Goal: Task Accomplishment & Management: Complete application form

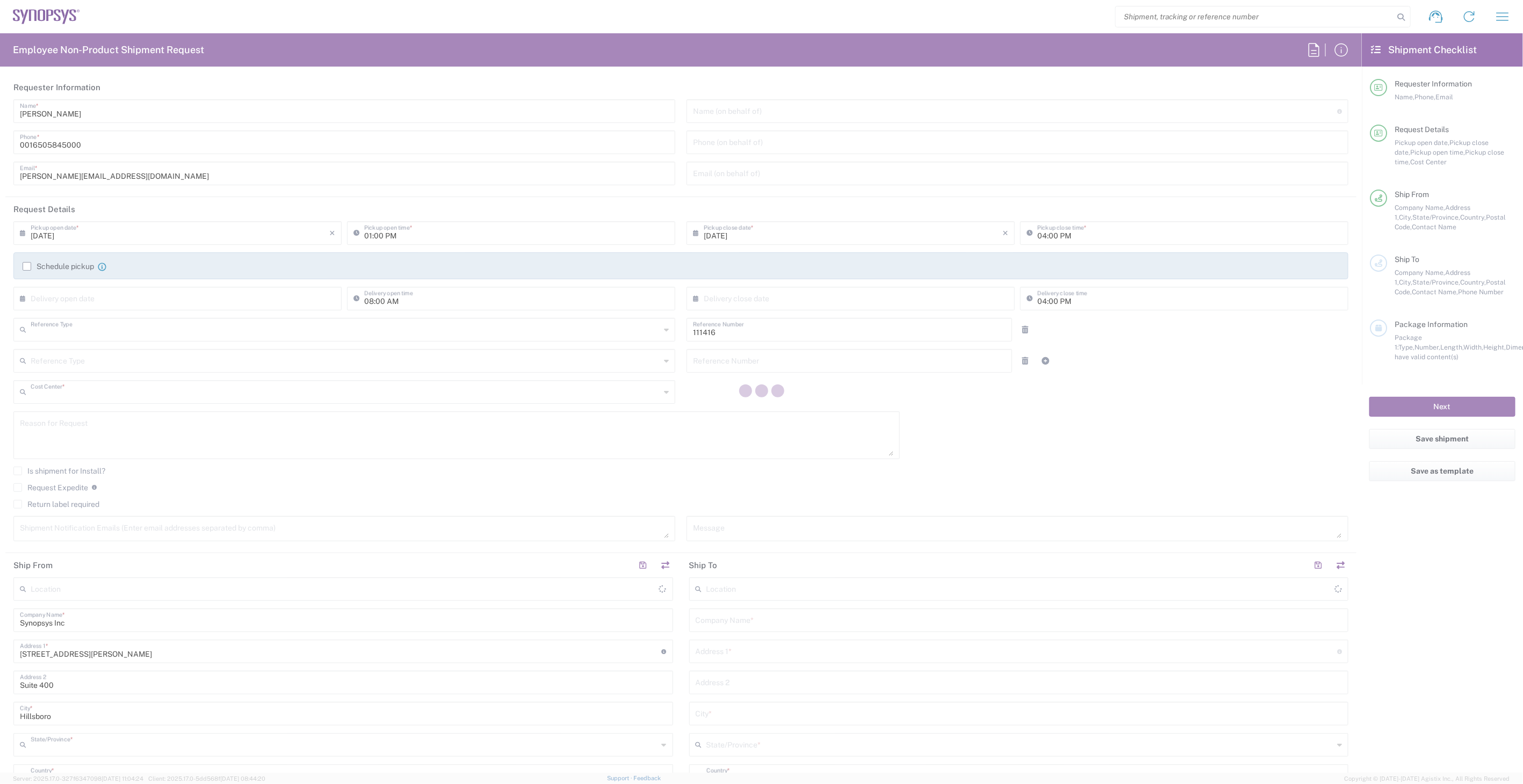
type input "Department"
type input "US01, SIG, IT Platform Products 111416"
type input "[US_STATE]"
type input "[GEOGRAPHIC_DATA]"
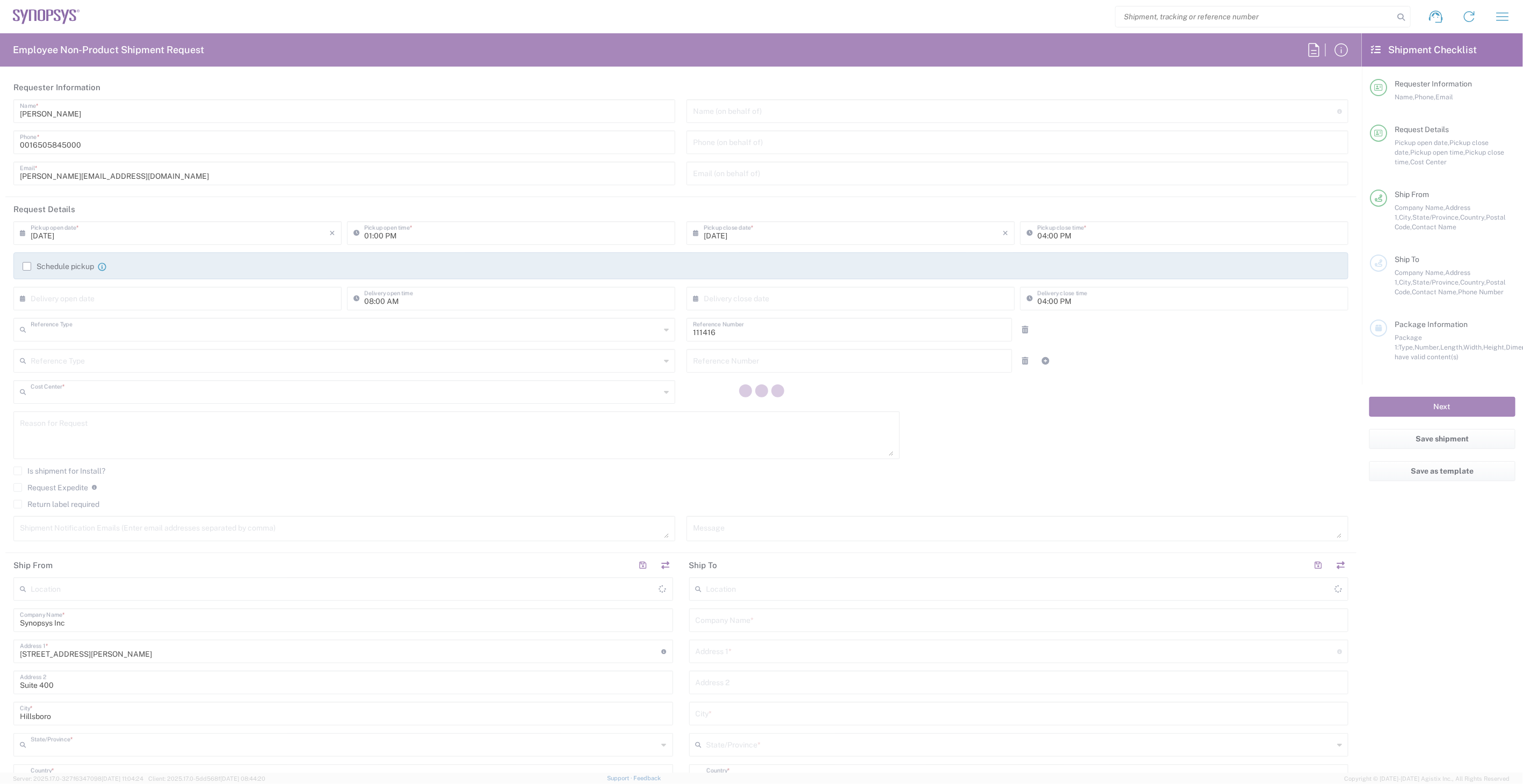
type input "Delivered at Place"
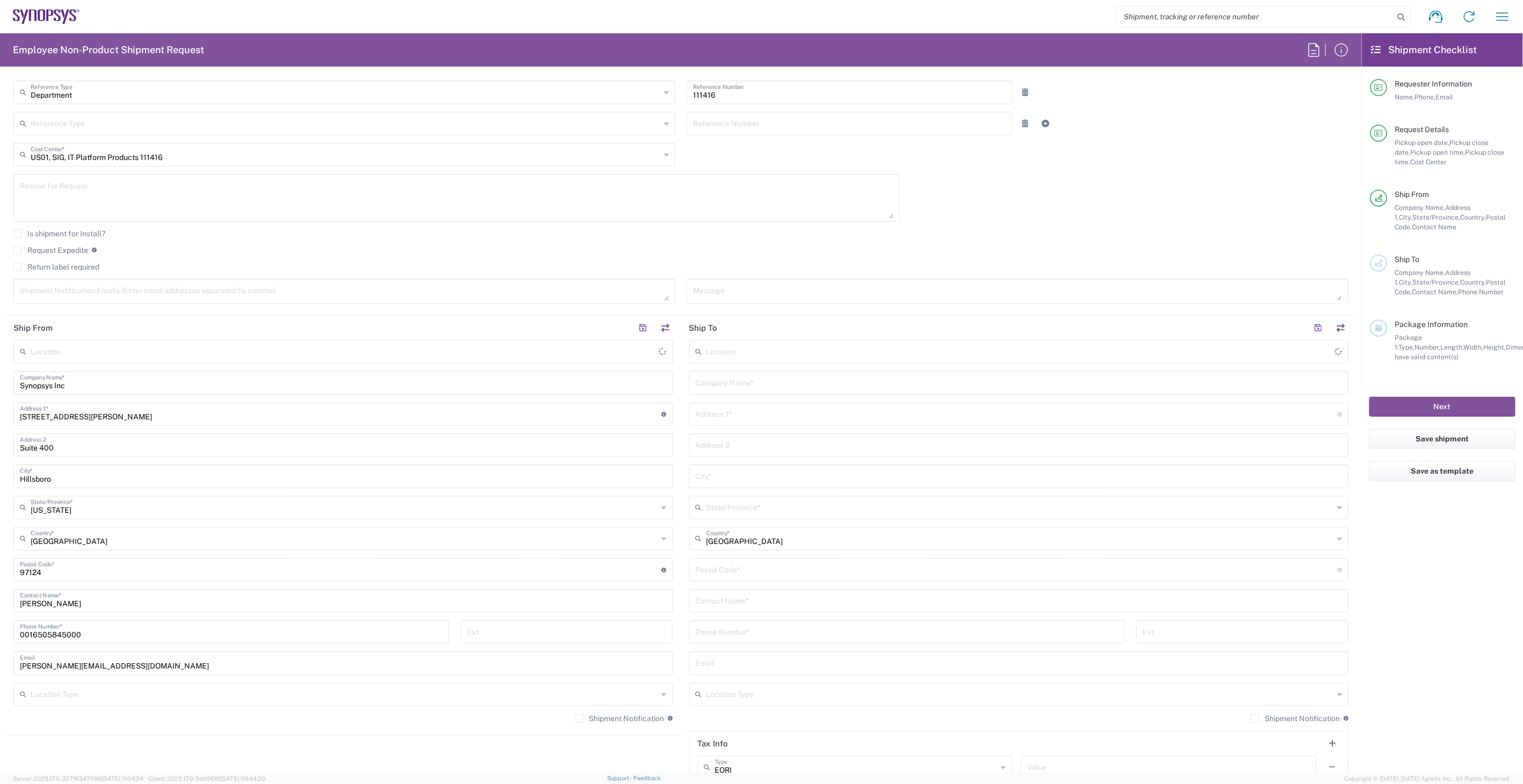
scroll to position [239, 0]
type input "Hillsboro US03"
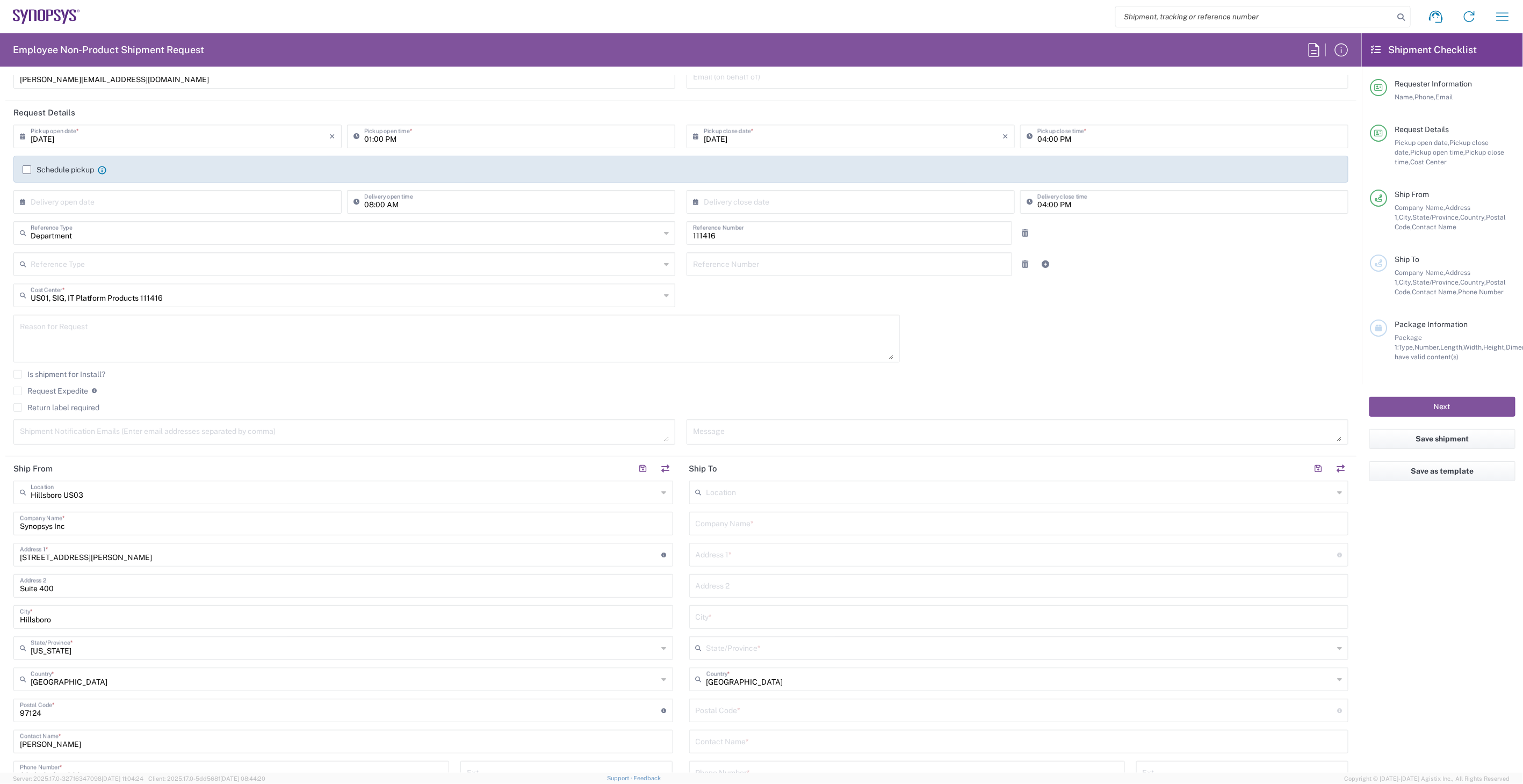
scroll to position [0, 0]
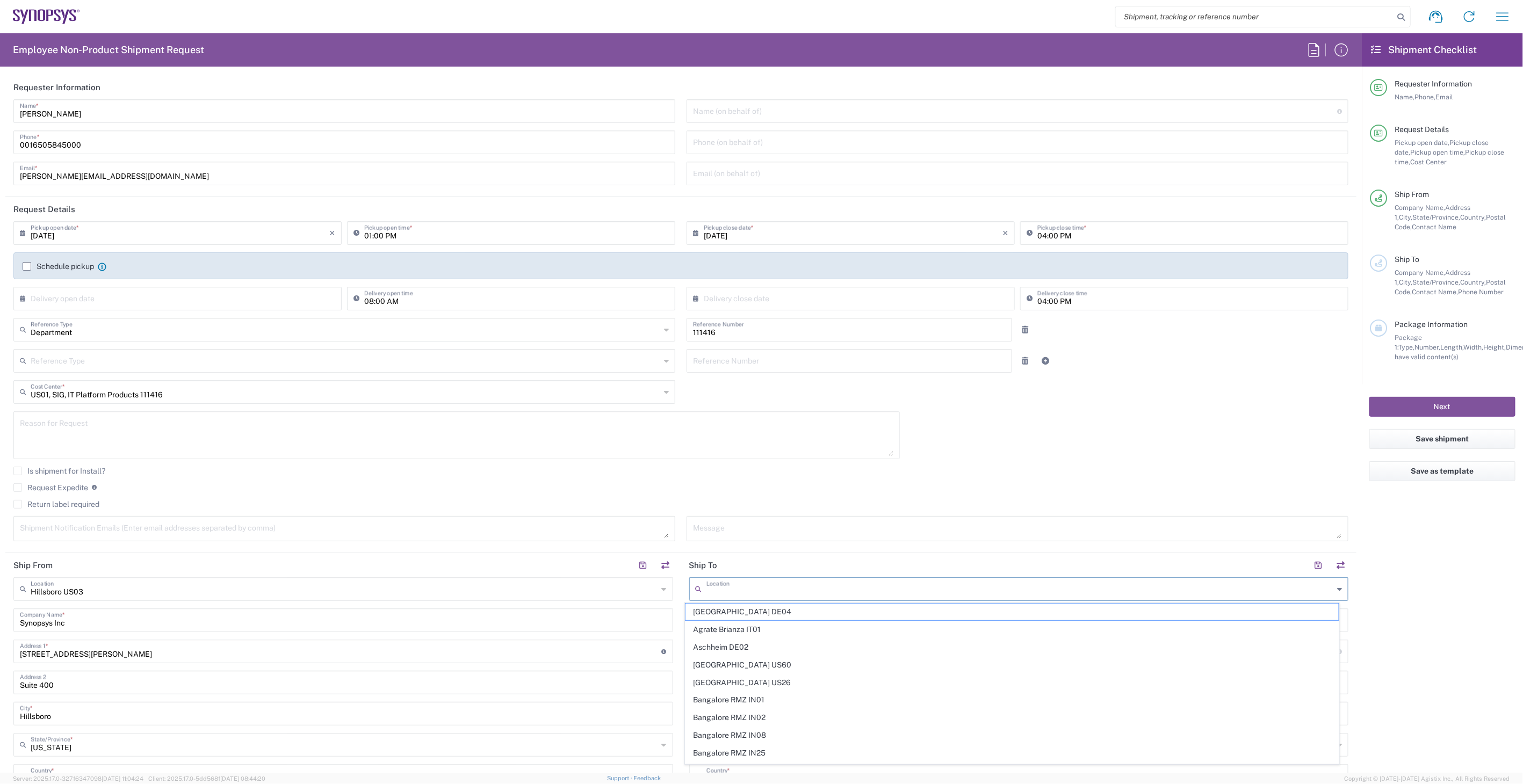
click at [749, 593] on input "text" at bounding box center [1019, 588] width 627 height 19
click at [795, 615] on span "[GEOGRAPHIC_DATA] US26" at bounding box center [1012, 612] width 653 height 17
type input "[GEOGRAPHIC_DATA] US26"
type input "Synopsys Inc"
type input "1301 S Mopac Expy"
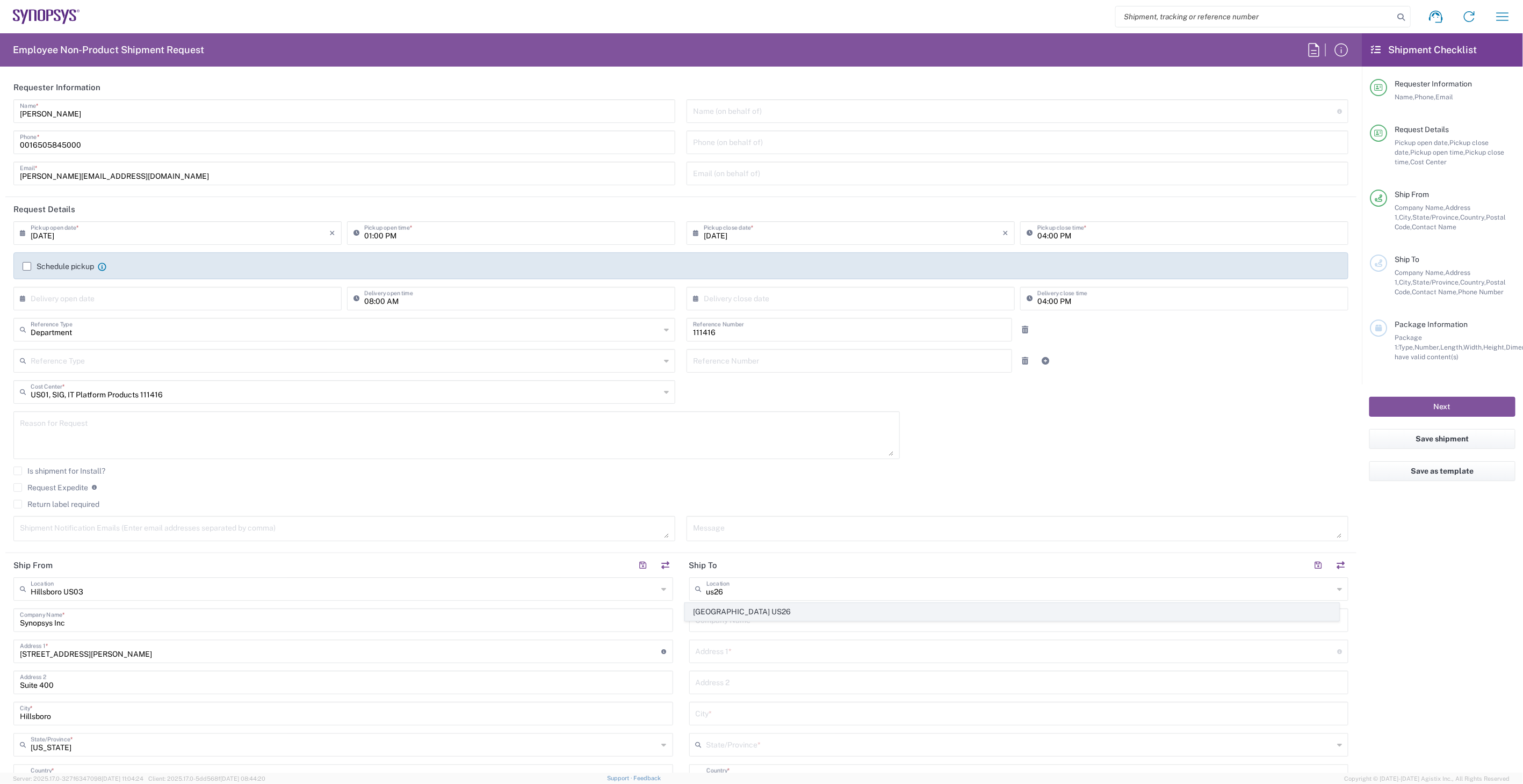
type input "[STREET_ADDRESS]"
type input "Austin"
type input "[US_STATE]"
type input "78746"
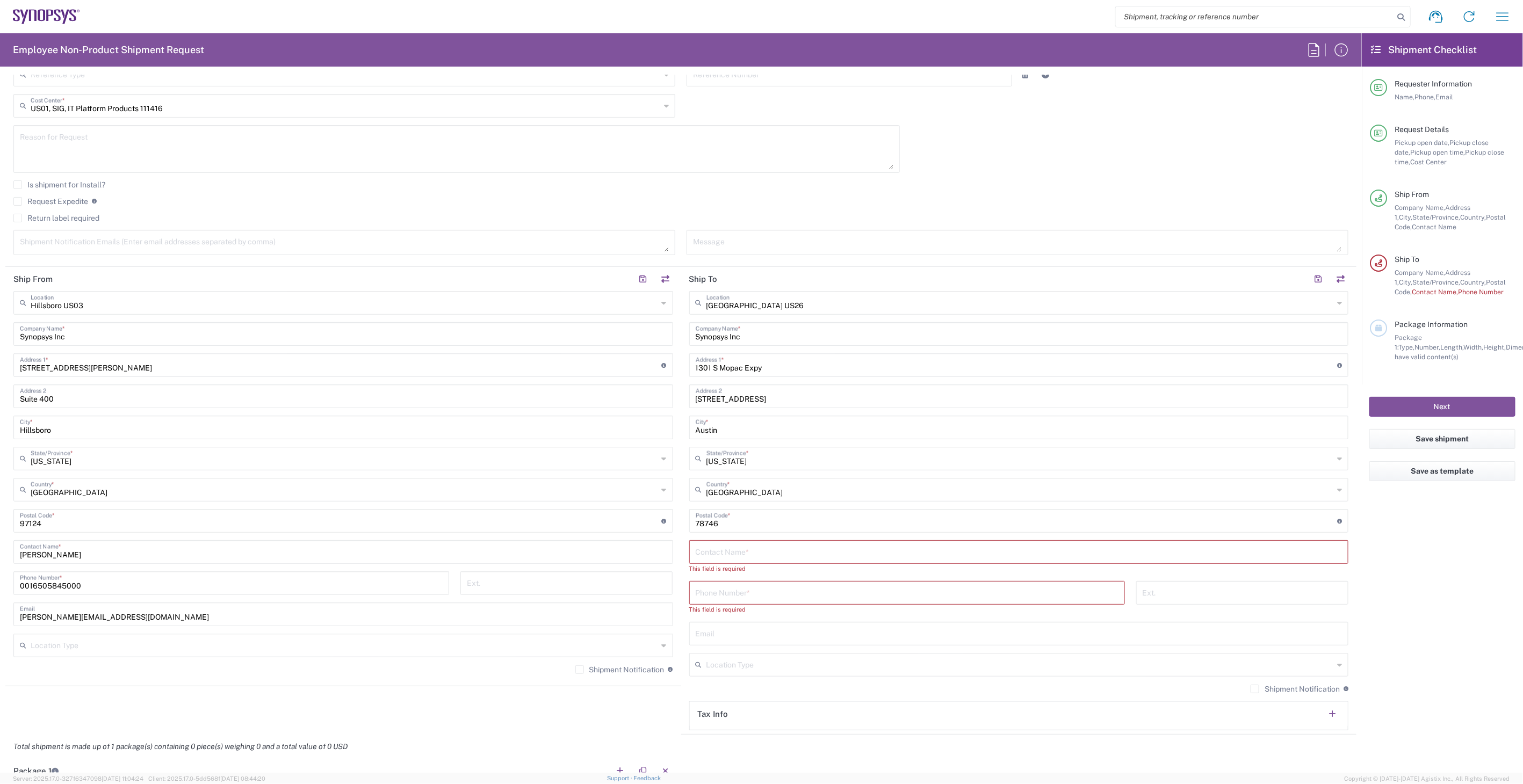
scroll to position [298, 0]
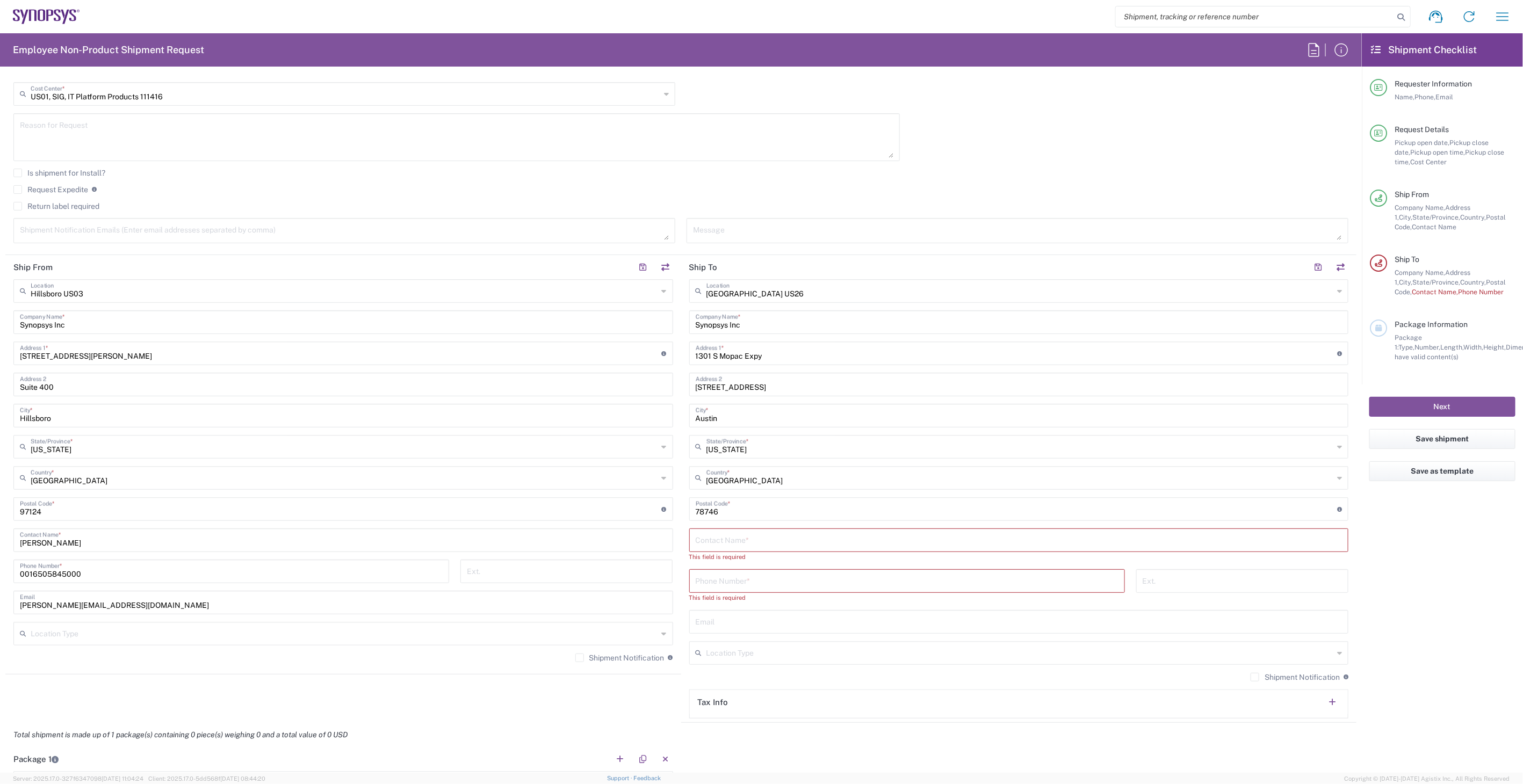
click at [778, 538] on input "text" at bounding box center [1018, 539] width 647 height 19
click at [849, 547] on input "text" at bounding box center [1018, 539] width 647 height 19
paste input "[PERSON_NAME]"
type input "[PERSON_NAME]"
click at [814, 574] on input "tel" at bounding box center [906, 570] width 423 height 19
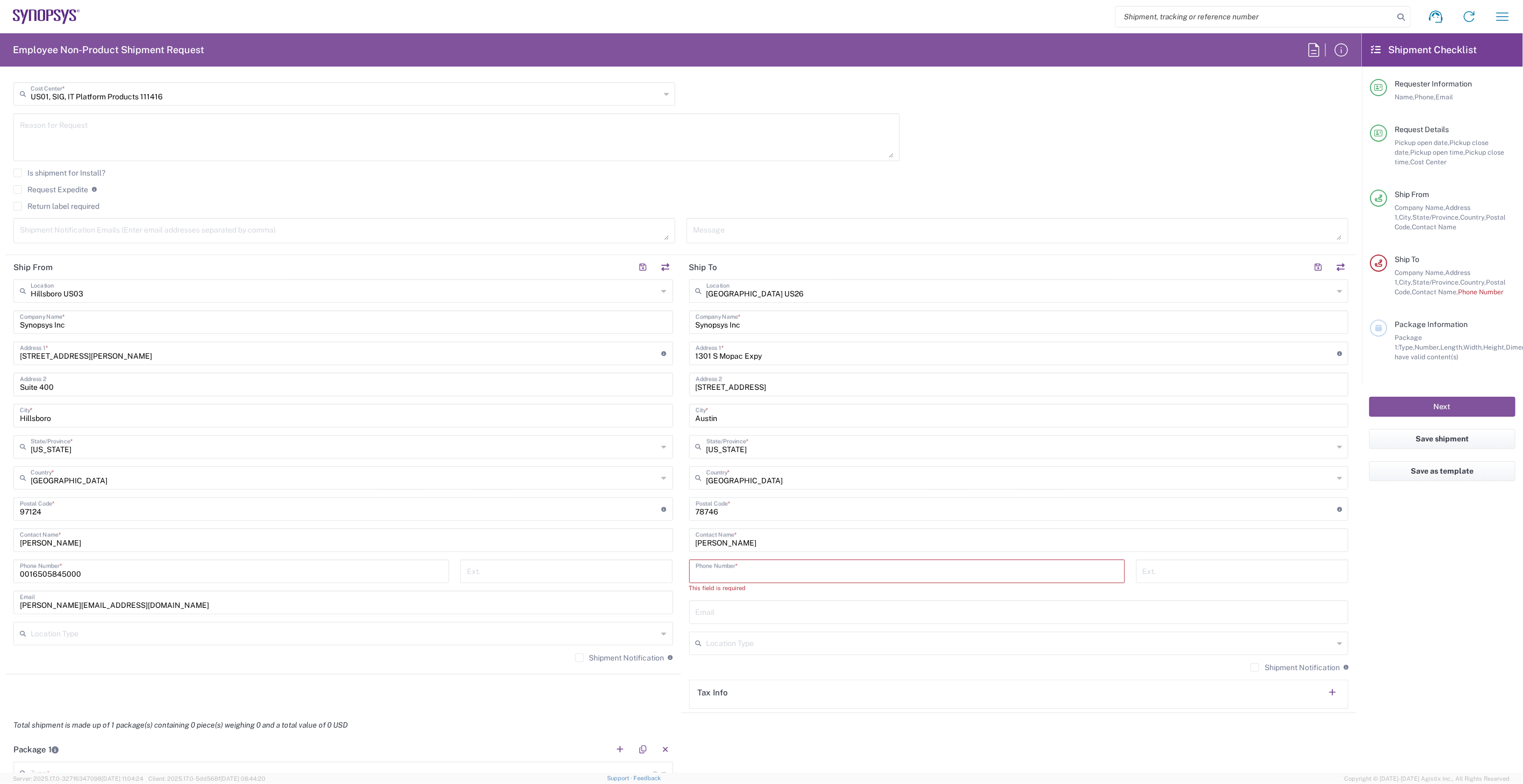
type input "9"
type input "6505845000"
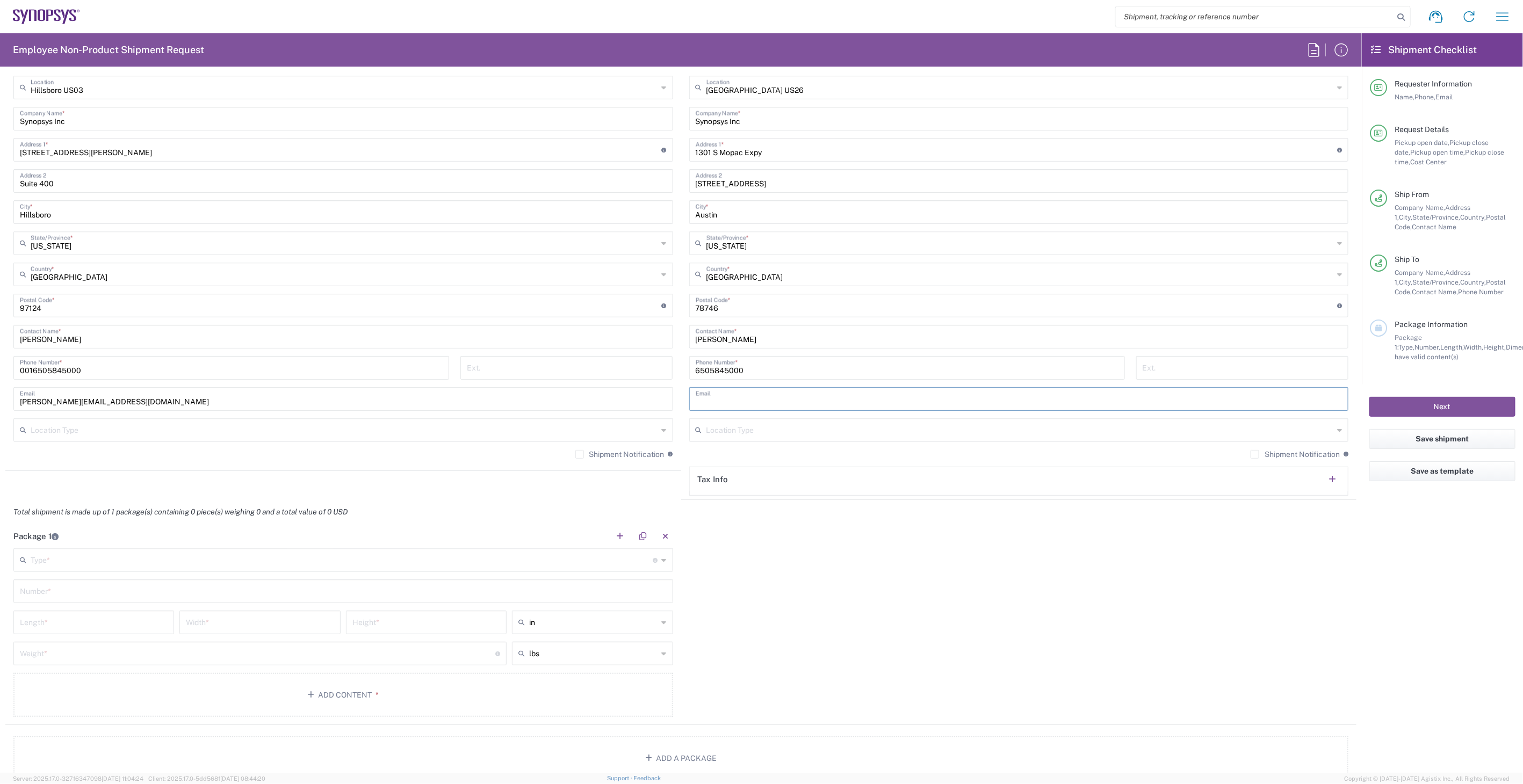
scroll to position [537, 0]
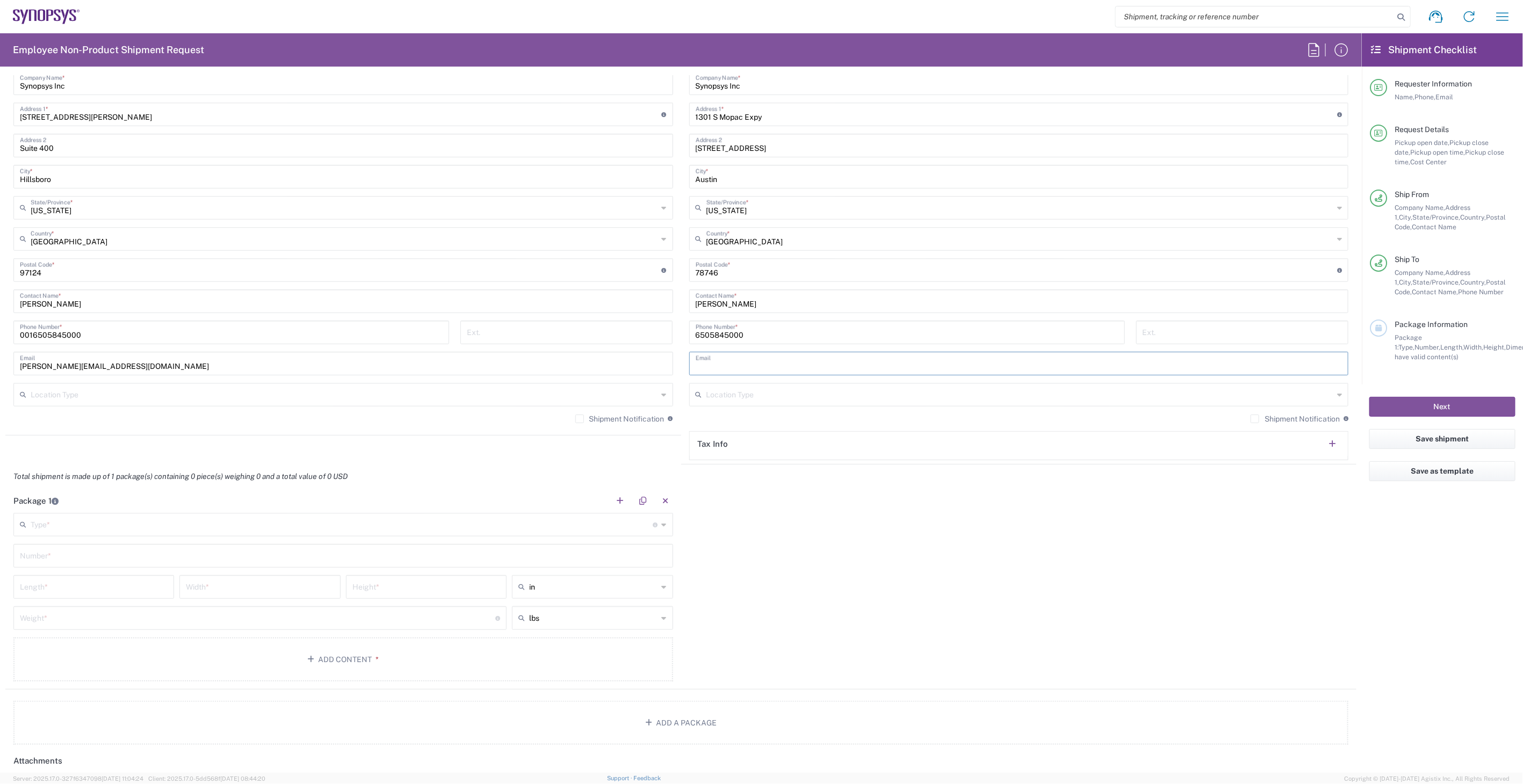
click at [151, 529] on input "text" at bounding box center [342, 523] width 623 height 19
click at [92, 599] on span "Medium Box" at bounding box center [340, 601] width 653 height 17
type input "Medium Box"
type input "13"
type input "11.5"
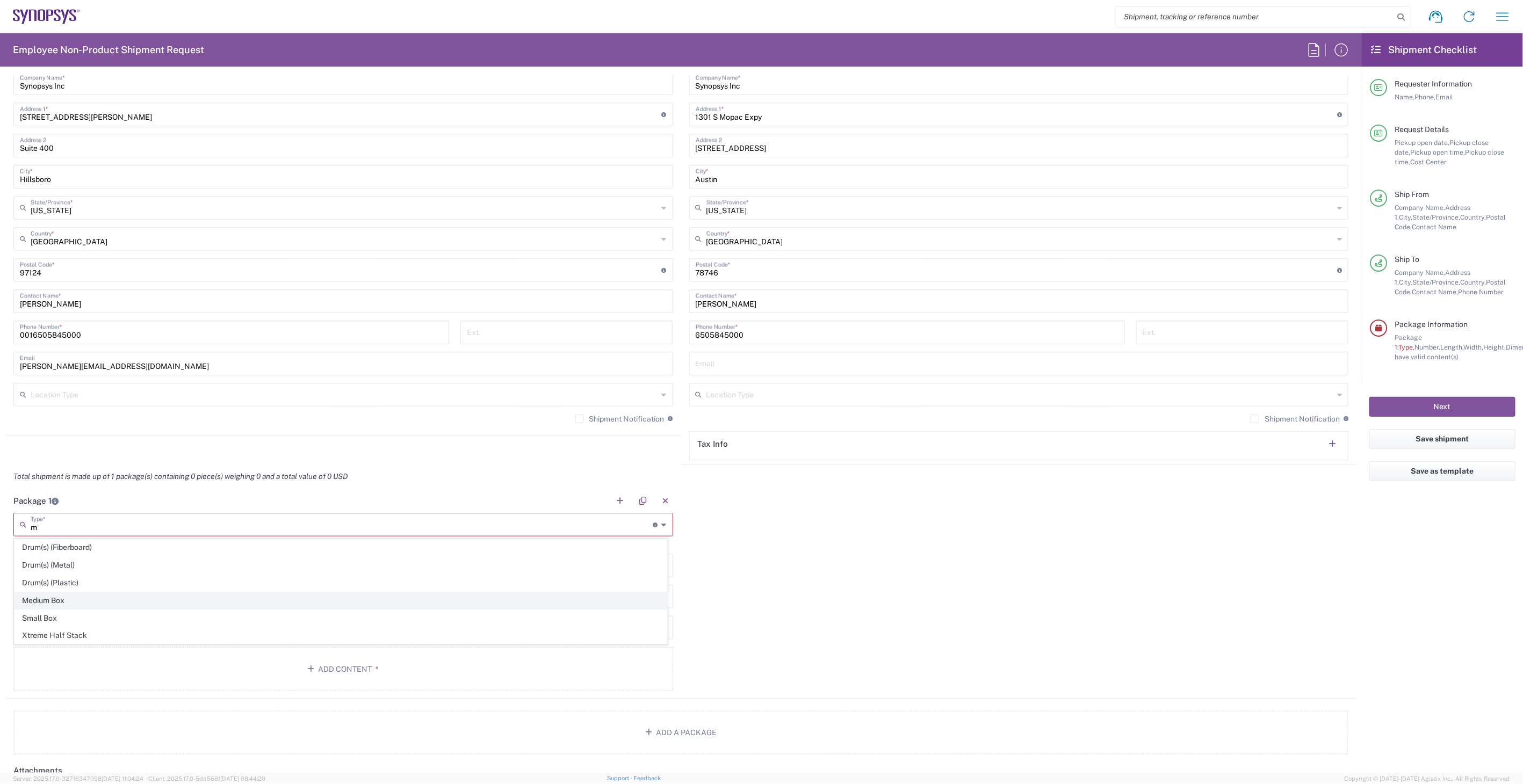
type input "2.5"
click at [97, 551] on input "text" at bounding box center [342, 555] width 647 height 19
type input "1"
click at [84, 620] on input "number" at bounding box center [257, 617] width 475 height 19
type input "6"
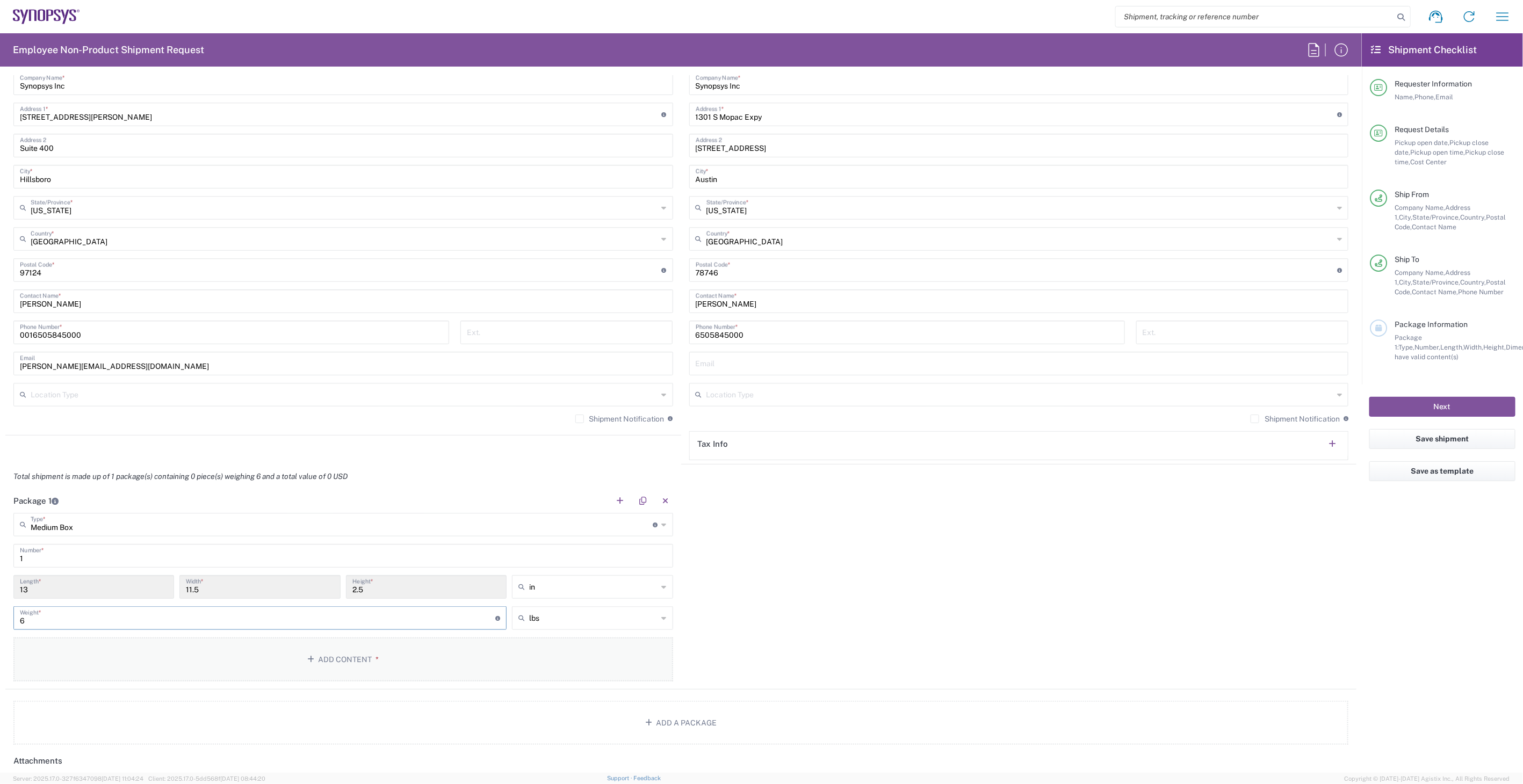
click at [178, 649] on button "Add Content *" at bounding box center [343, 659] width 659 height 44
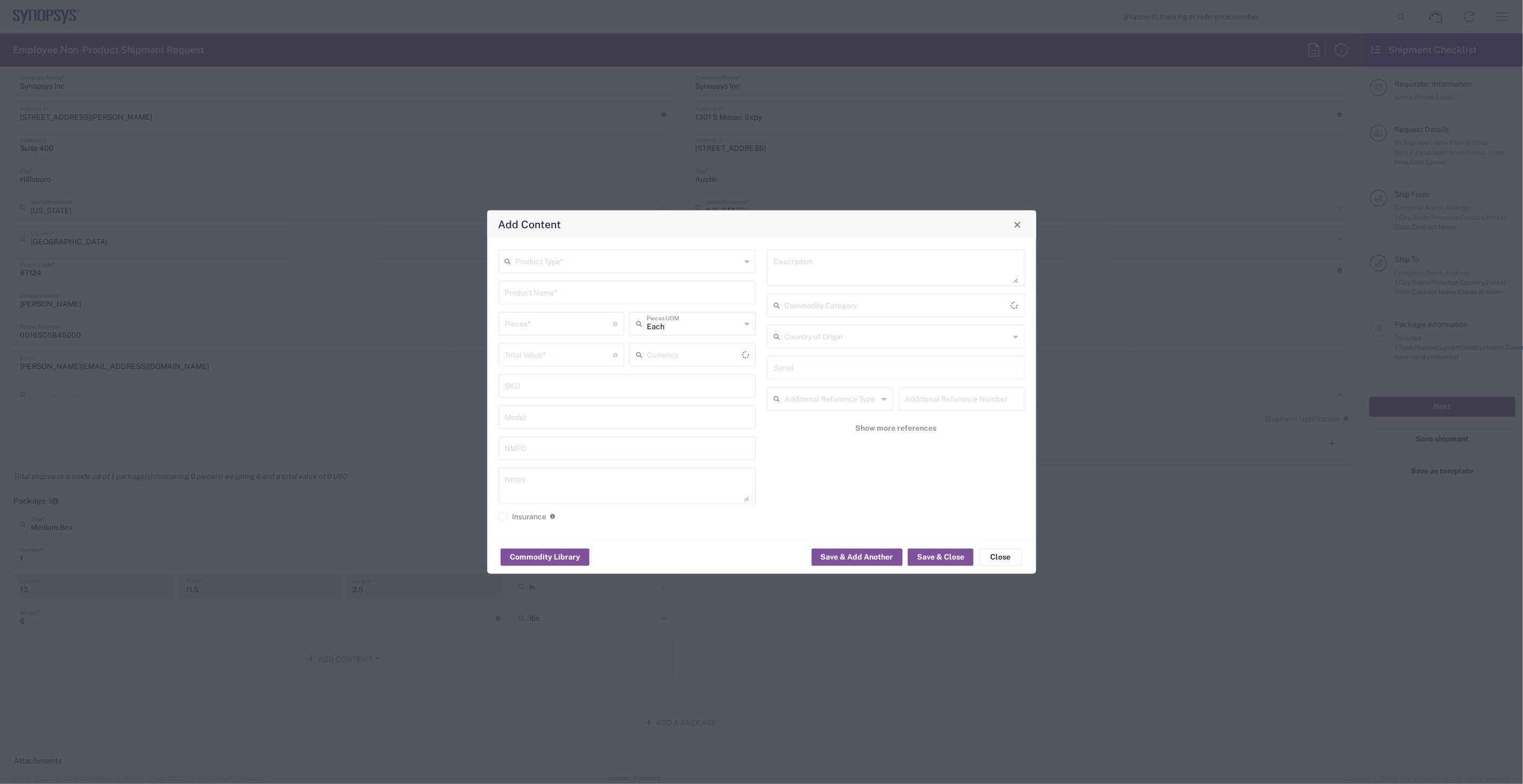
type input "US Dollar"
click at [653, 255] on input "text" at bounding box center [629, 261] width 225 height 19
click at [647, 297] on span "General Commodity" at bounding box center [627, 303] width 255 height 17
type input "General Commodity"
click at [605, 294] on input "text" at bounding box center [627, 291] width 245 height 19
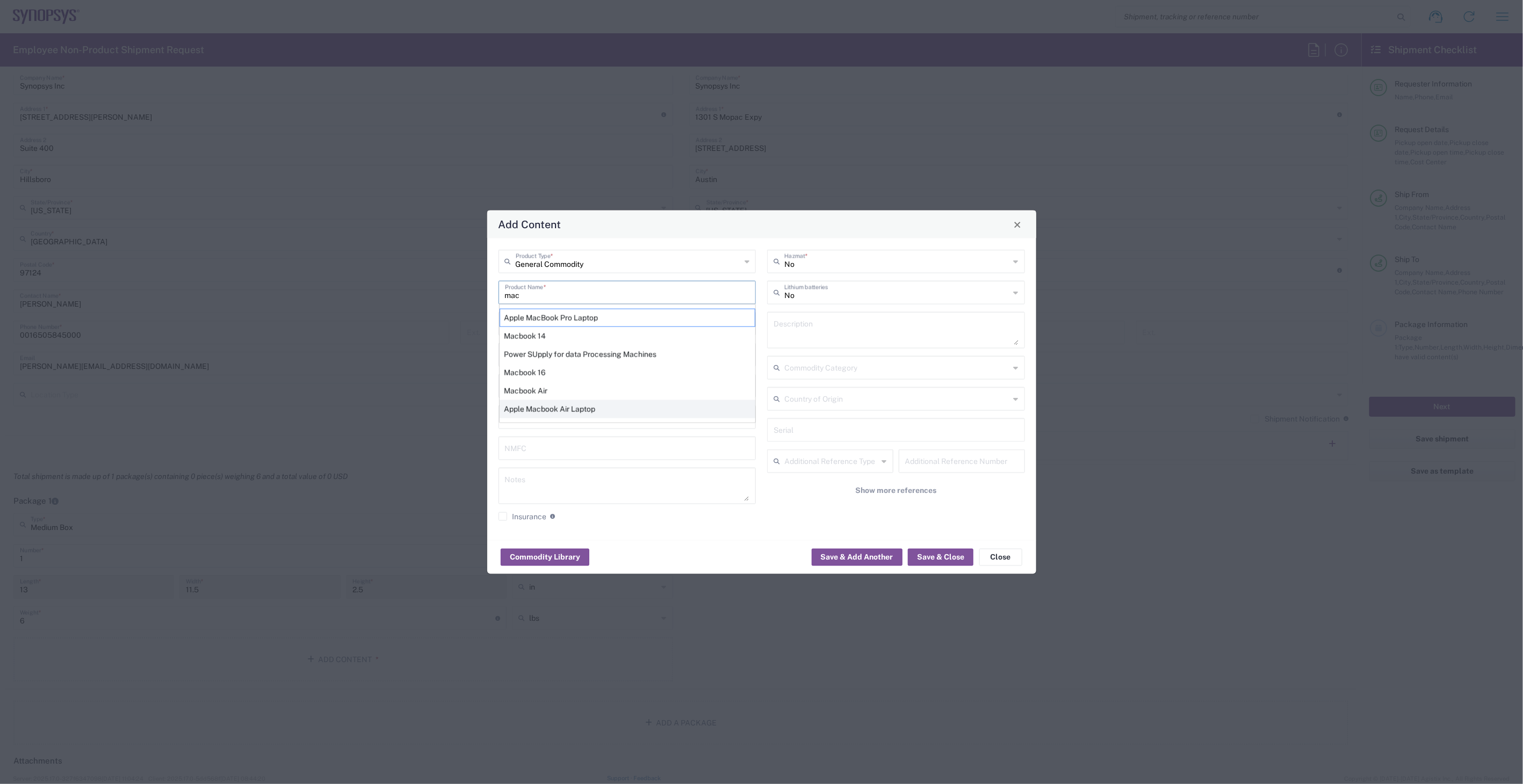
click at [594, 404] on div "Apple Macbook Air Laptop" at bounding box center [627, 409] width 255 height 18
type input "Apple Macbook Air Laptop"
type textarea "Apple Macbook Air Laptop"
click at [576, 327] on input "number" at bounding box center [559, 323] width 108 height 19
type input "1"
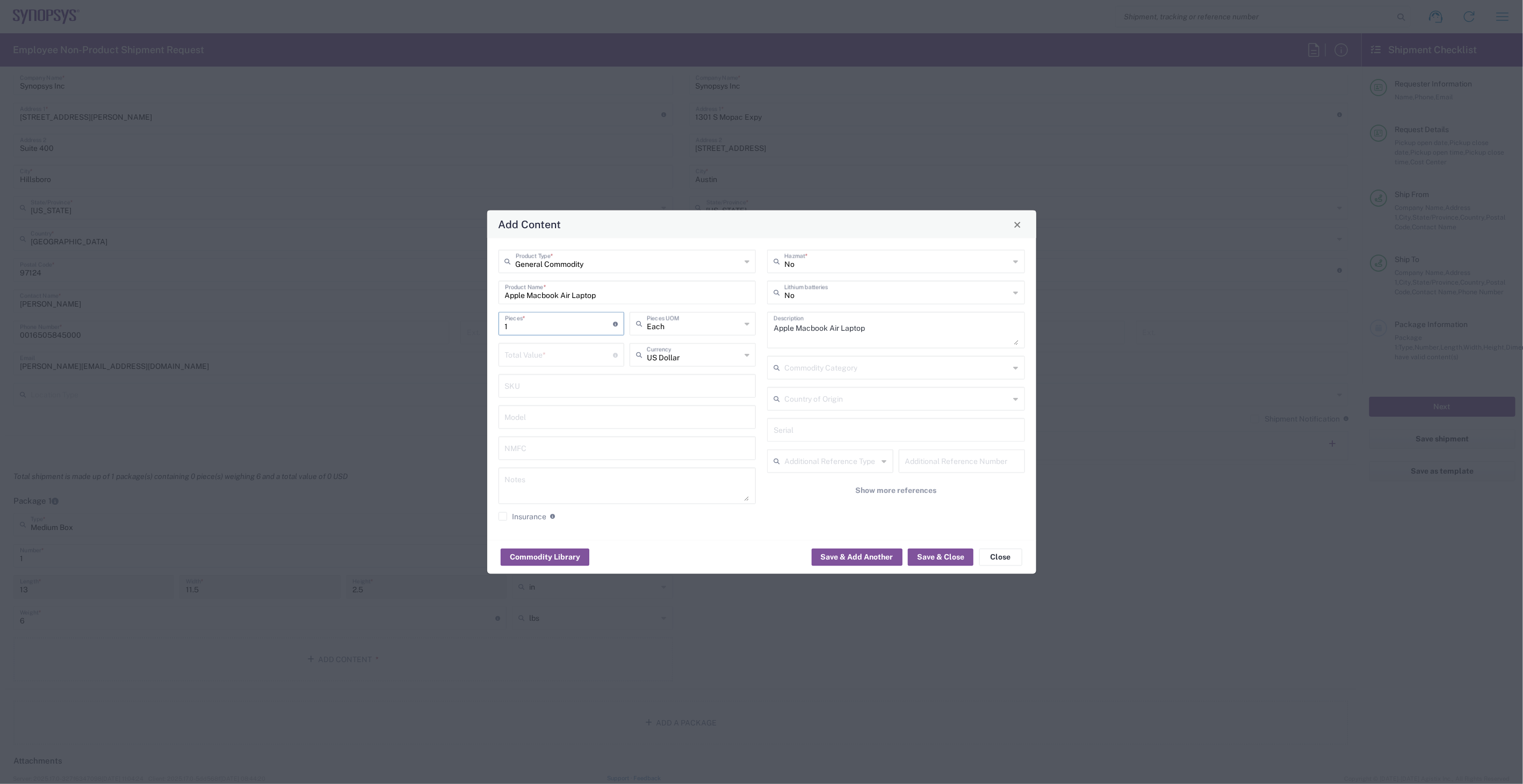
click at [557, 357] on input "number" at bounding box center [559, 354] width 108 height 19
type input "1000"
click at [849, 287] on input "text" at bounding box center [897, 291] width 225 height 19
click at [825, 331] on span "Yes" at bounding box center [896, 333] width 255 height 17
type input "Yes"
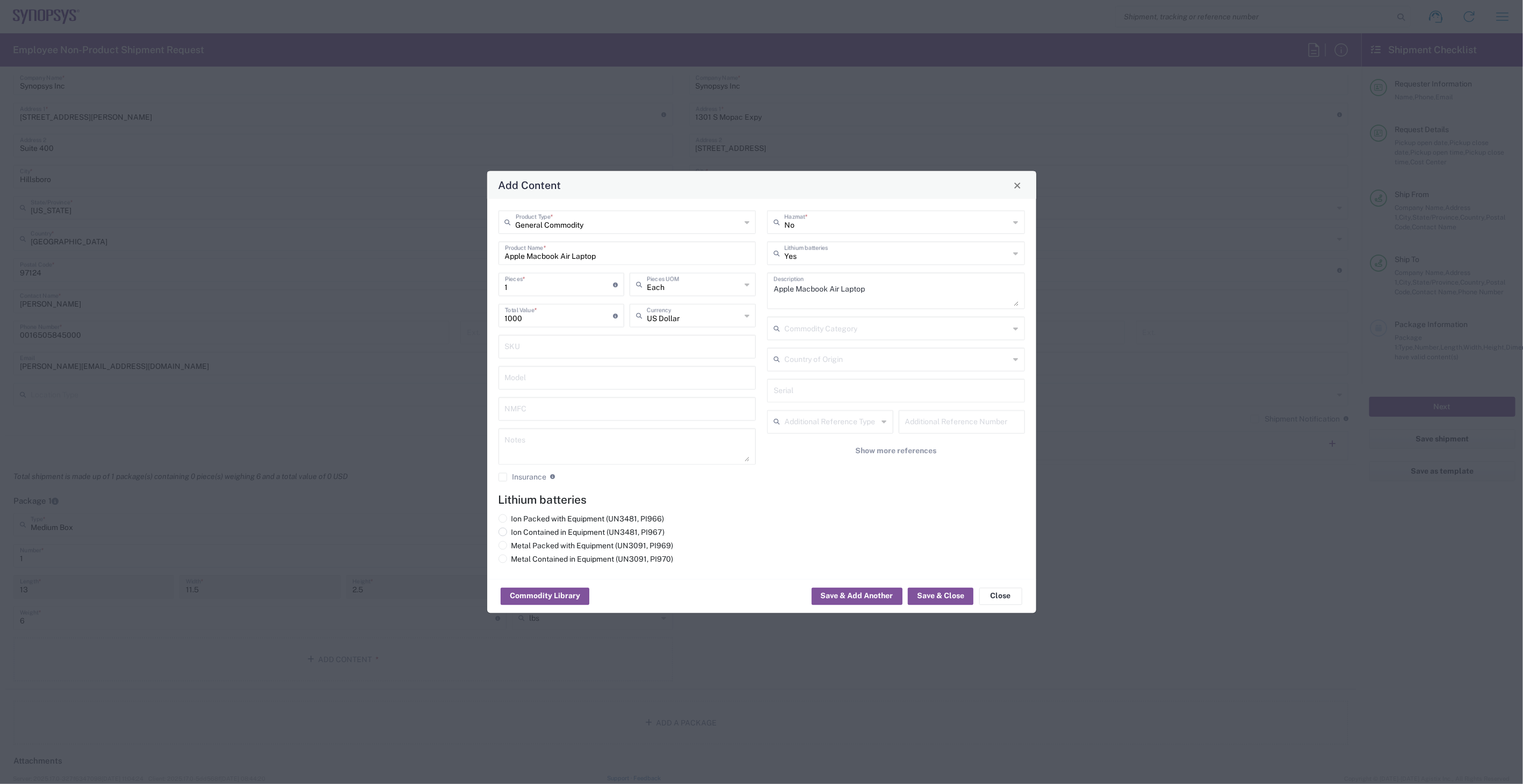
click at [549, 532] on label "Ion Contained in Equipment (UN3481, PI967)" at bounding box center [582, 532] width 167 height 10
click at [518, 532] on input "Ion Contained in Equipment (UN3481, PI967)" at bounding box center [514, 531] width 7 height 7
radio input "true"
click at [921, 590] on button "Save & Close" at bounding box center [940, 596] width 65 height 17
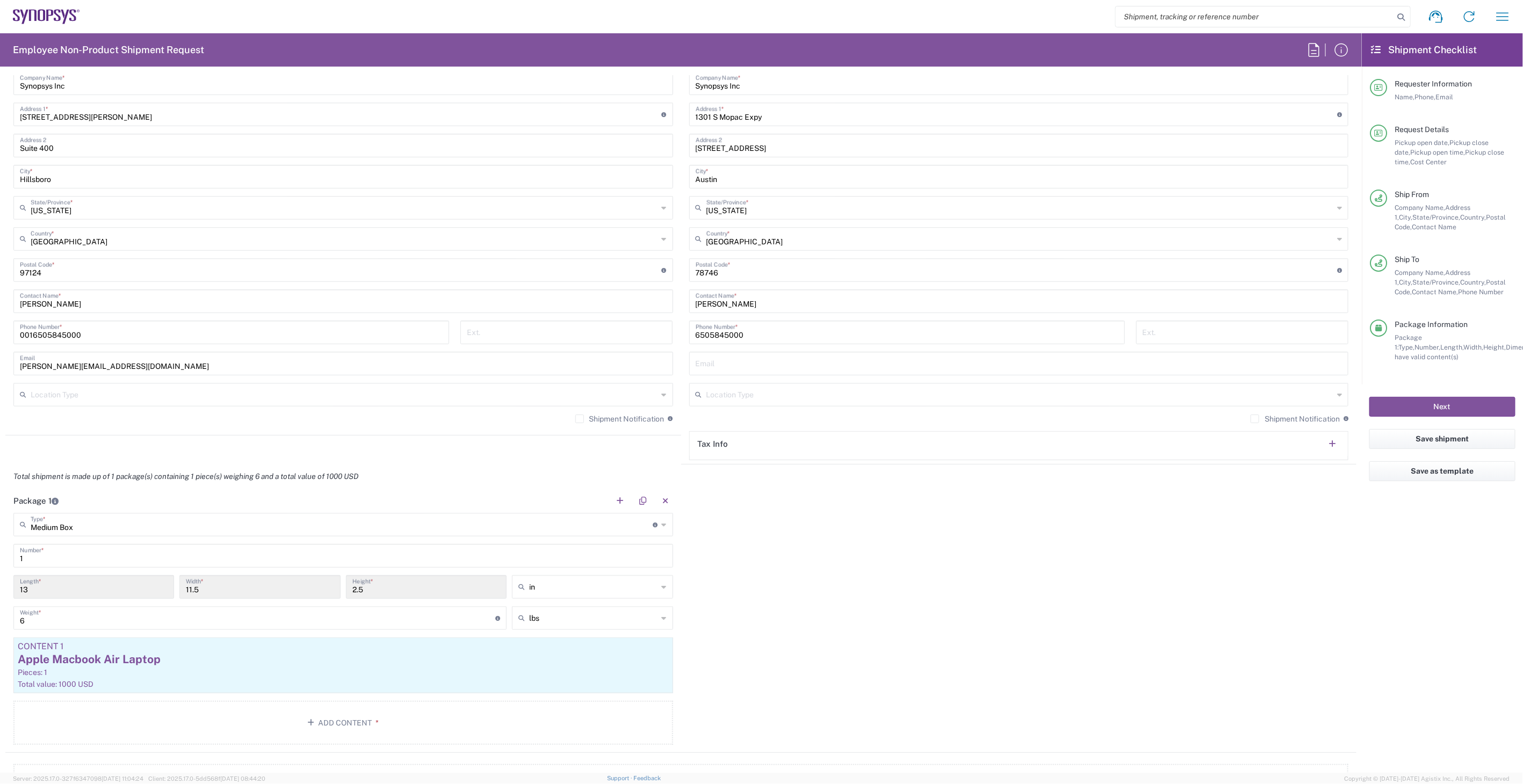
click at [771, 372] on div "Email" at bounding box center [1019, 363] width 659 height 23
paste input "[PERSON_NAME]"
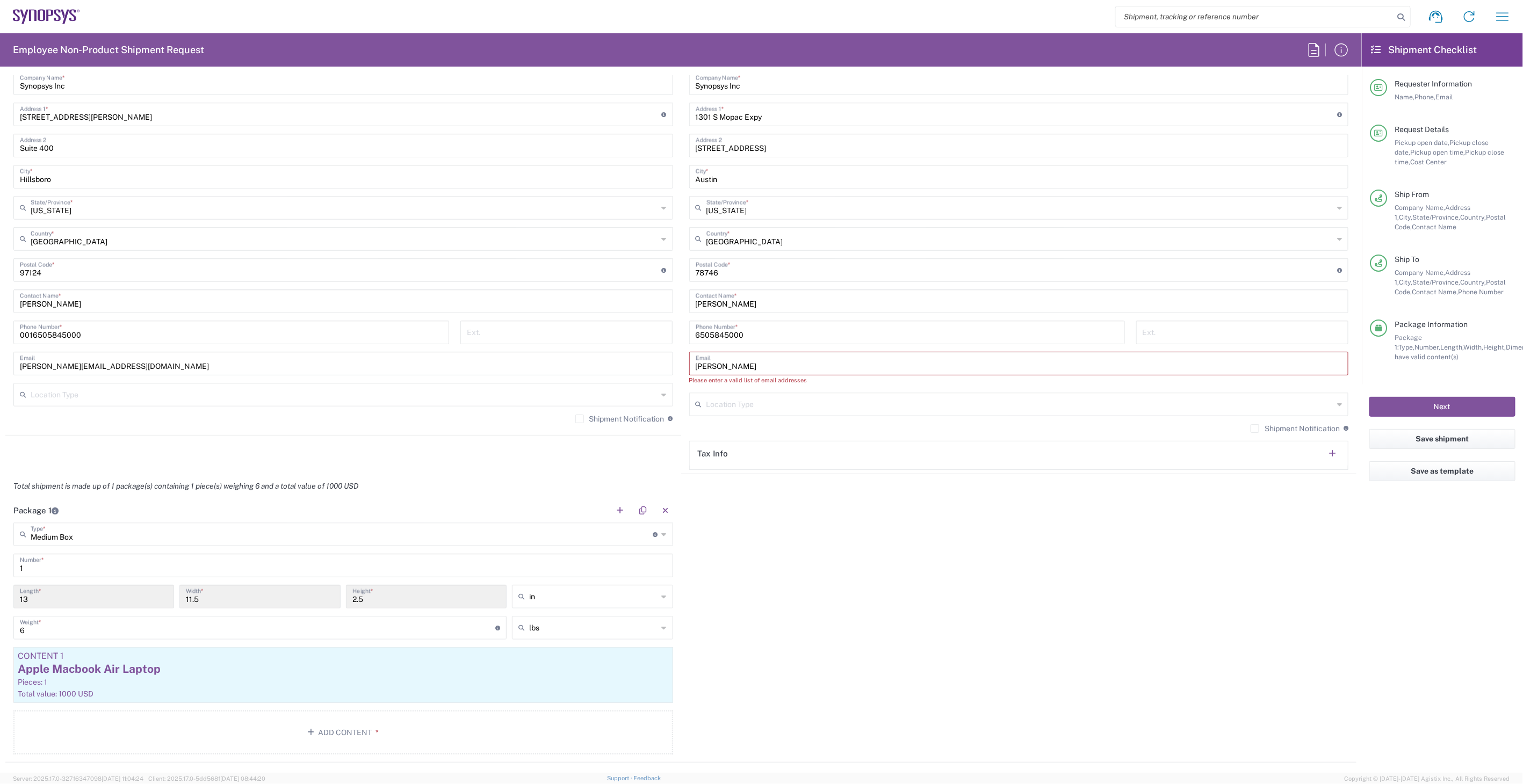
click at [716, 360] on input "[PERSON_NAME]" at bounding box center [1018, 363] width 647 height 19
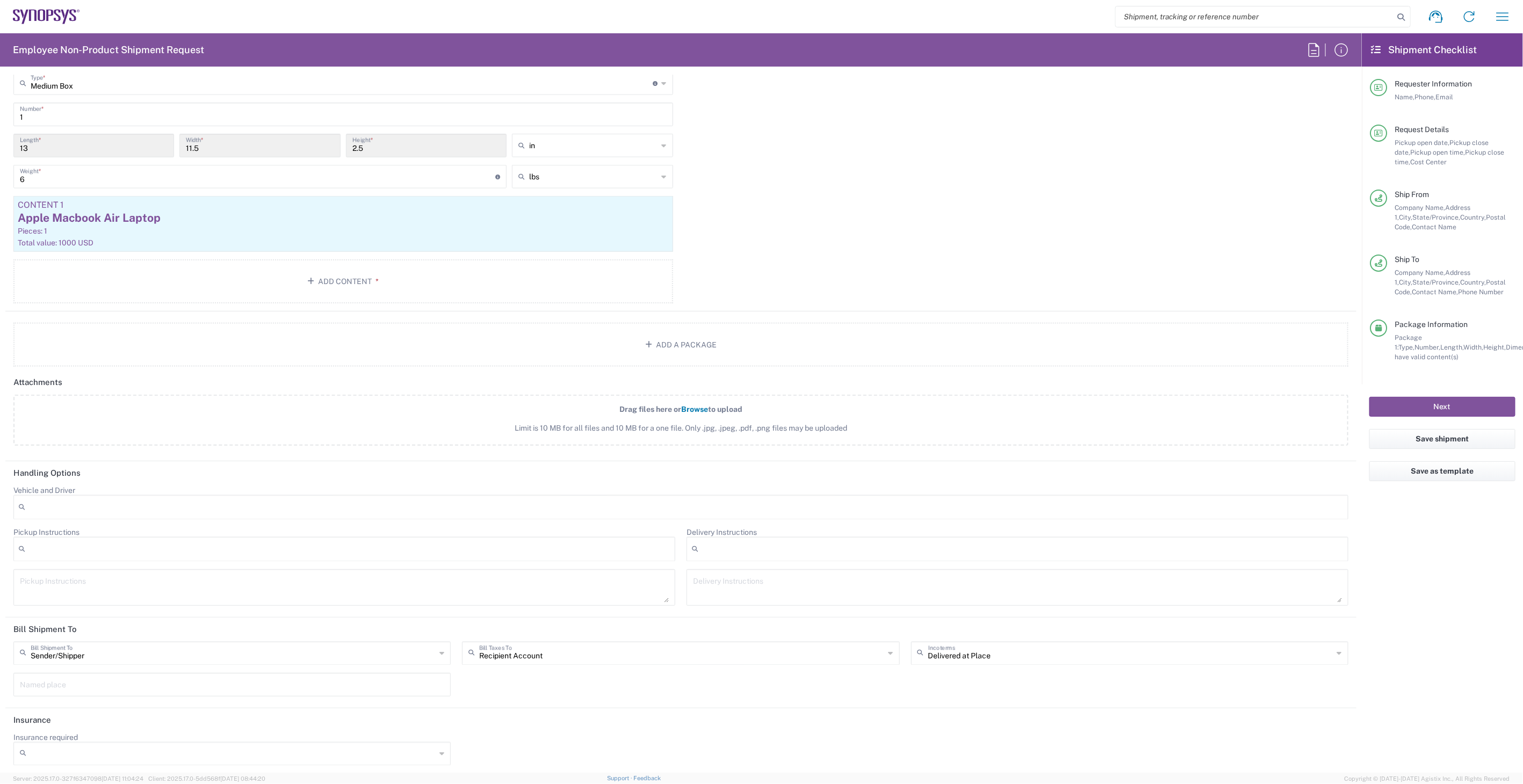
scroll to position [980, 0]
type input "[PERSON_NAME][EMAIL_ADDRESS][DOMAIN_NAME]"
click at [528, 649] on input "text" at bounding box center [681, 651] width 405 height 19
click at [523, 683] on span "Sender/Shipper" at bounding box center [677, 690] width 433 height 17
type input "Sender/Shipper"
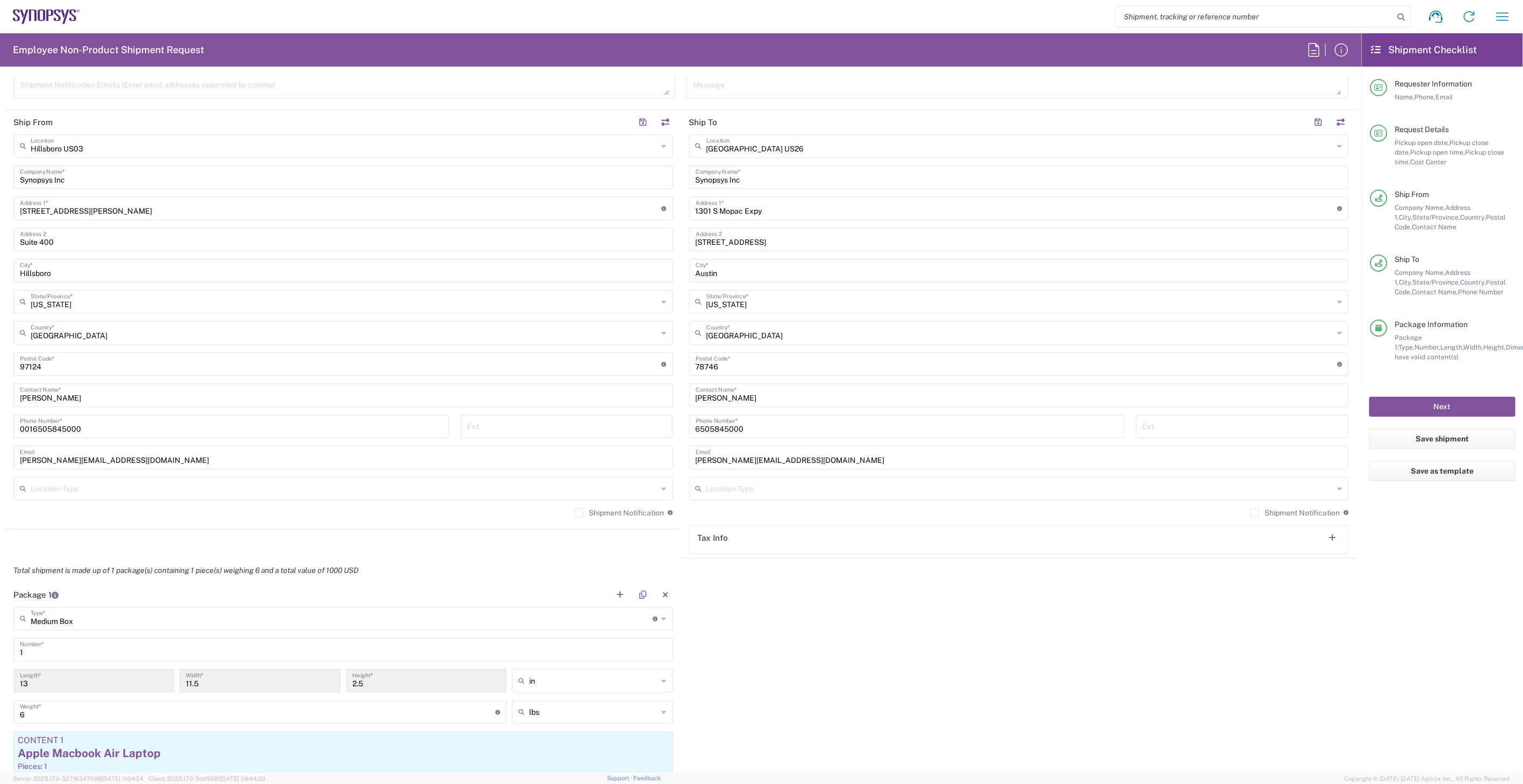
scroll to position [0, 0]
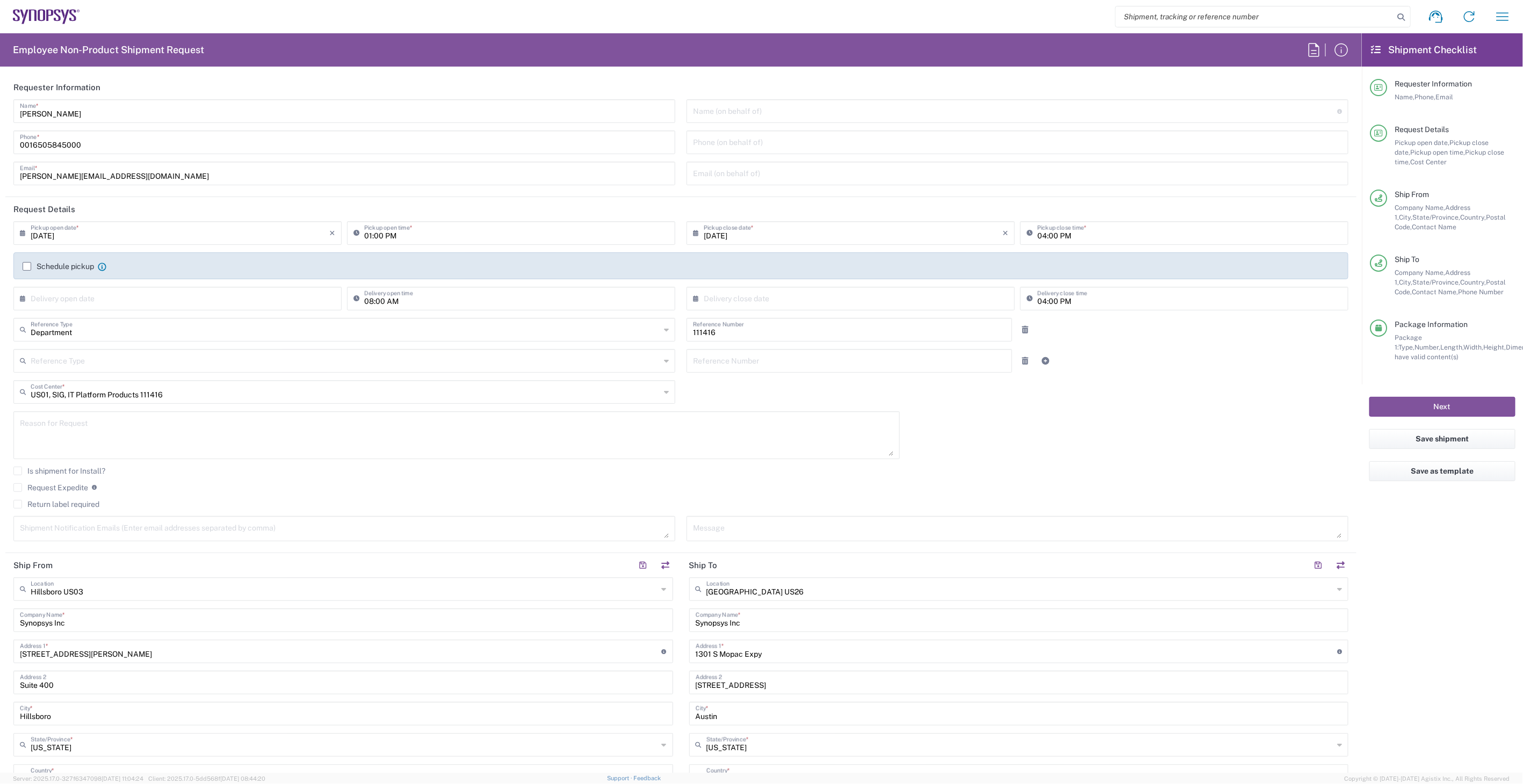
click at [412, 239] on input "01:00 PM" at bounding box center [517, 232] width 305 height 19
type input "03:00 PM"
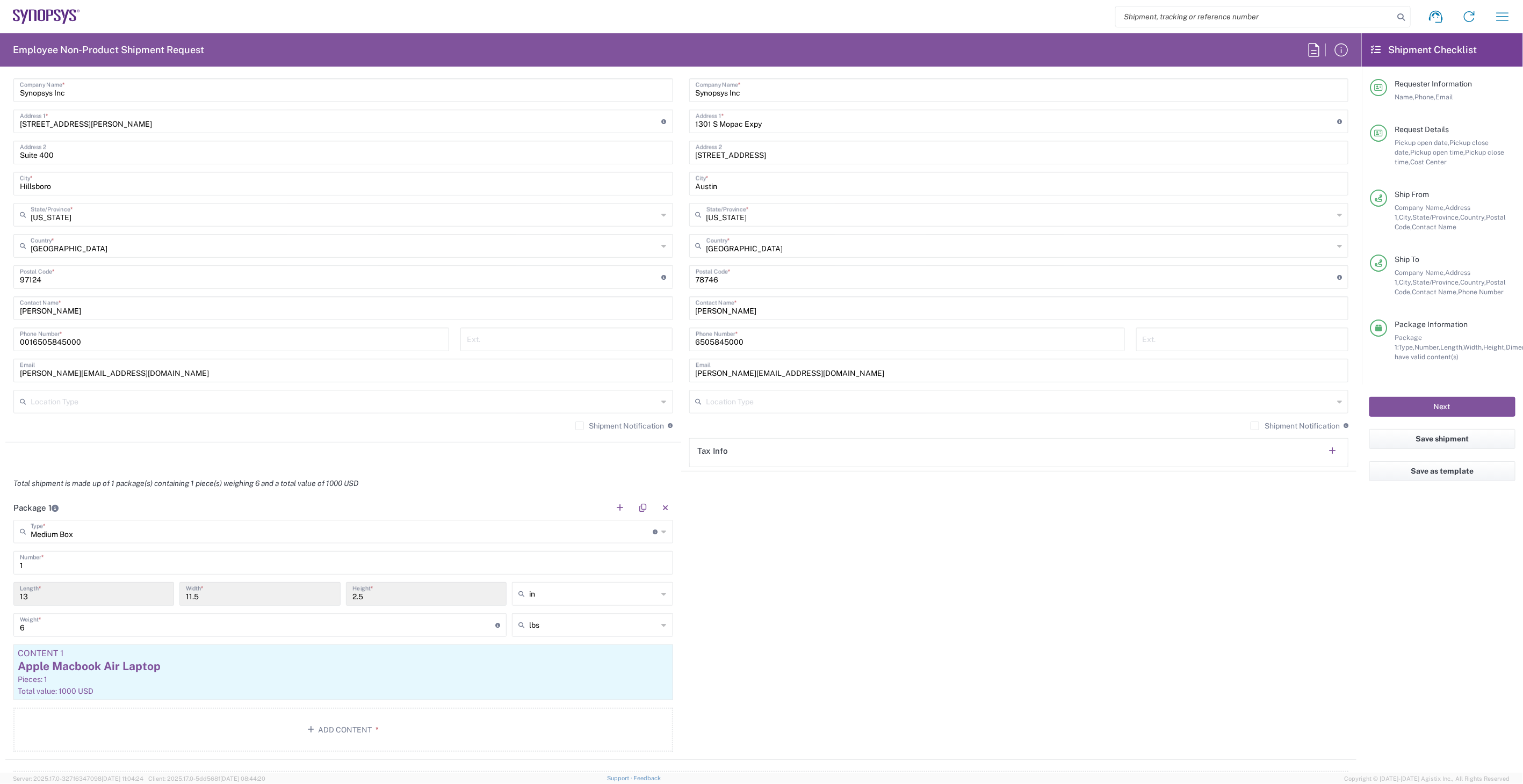
scroll to position [537, 0]
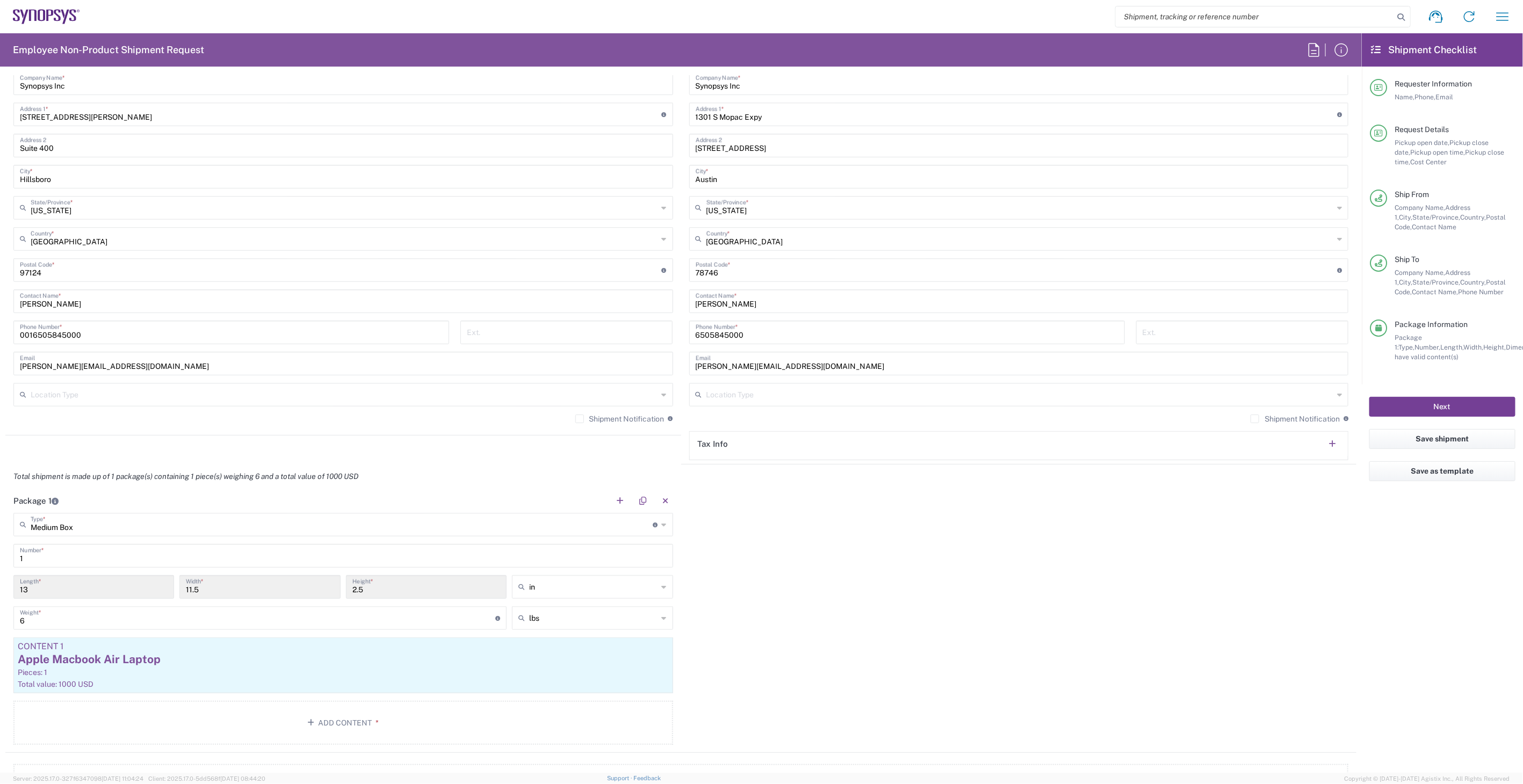
click at [1449, 412] on button "Next" at bounding box center [1442, 407] width 146 height 20
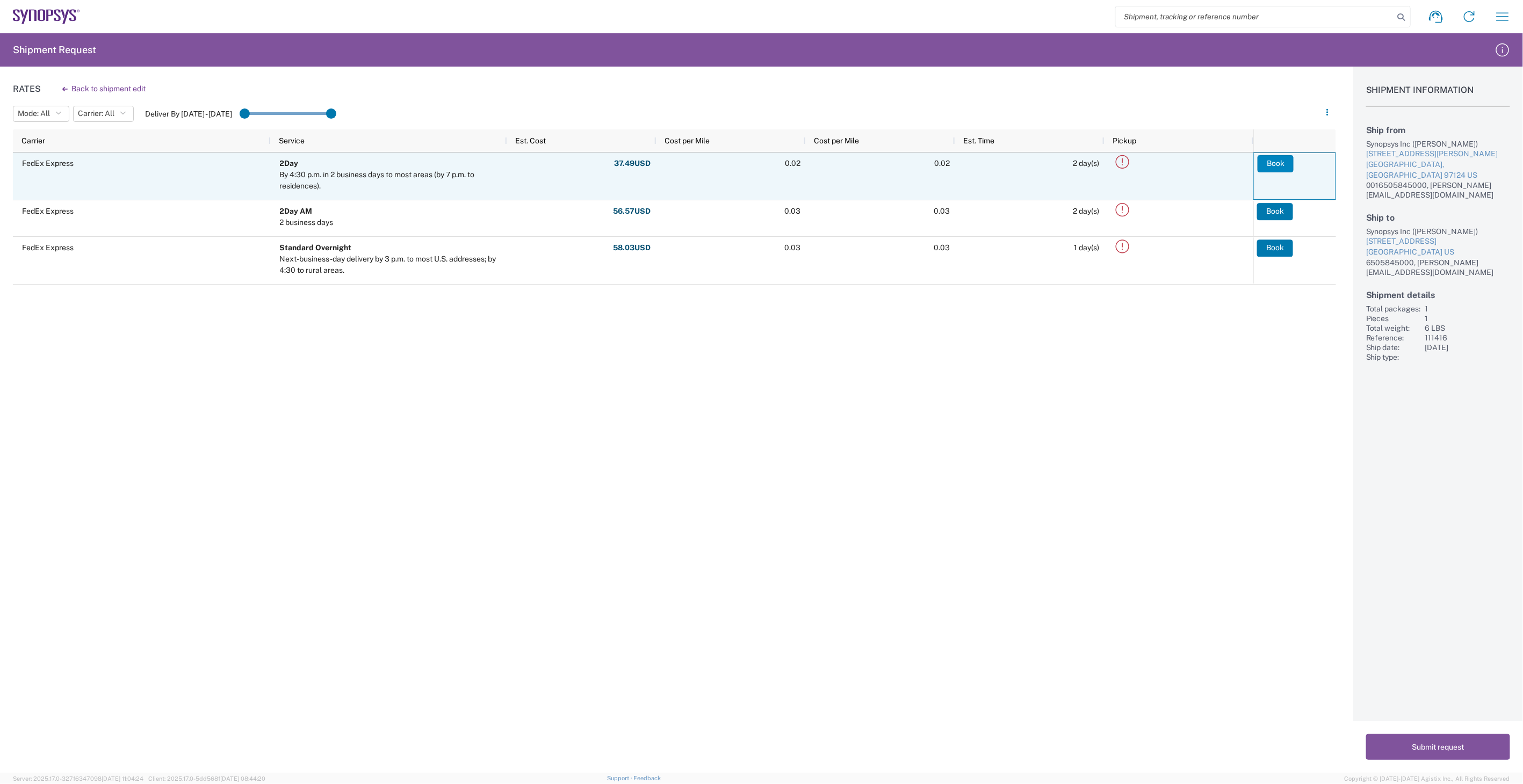
click at [1282, 161] on button "Book" at bounding box center [1275, 164] width 36 height 17
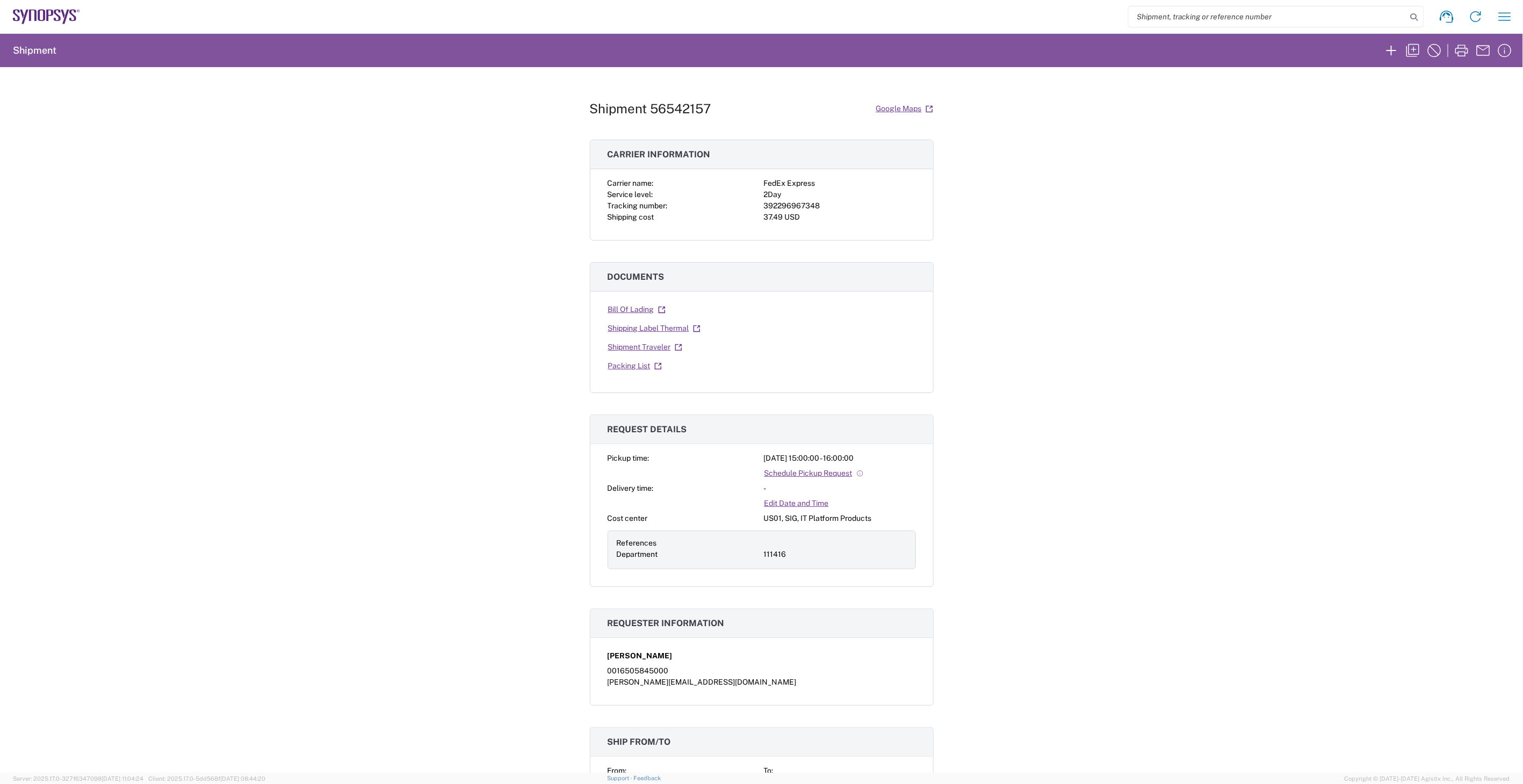
click at [785, 202] on div "392296967348" at bounding box center [840, 206] width 152 height 11
copy div "392296967348"
click at [1395, 448] on div "Shipment 56542157 Google Maps Carrier information Carrier name: FedEx Express S…" at bounding box center [762, 420] width 1523 height 706
click at [665, 331] on link "Shipping Label Thermal" at bounding box center [654, 328] width 93 height 19
